Goal: Information Seeking & Learning: Compare options

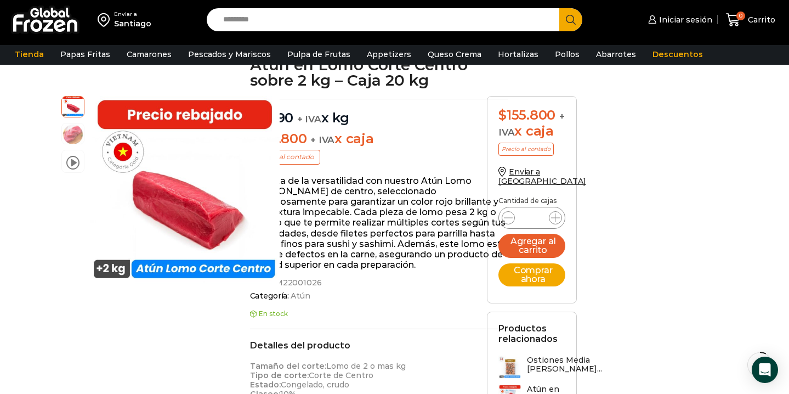
scroll to position [97, 0]
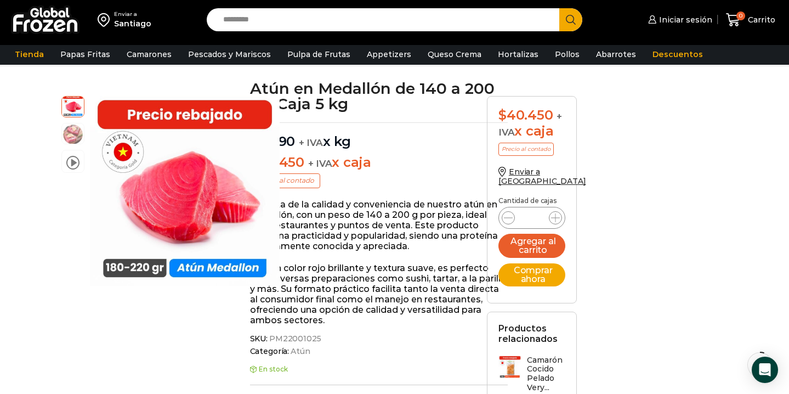
scroll to position [75, 0]
